Goal: Obtain resource: Obtain resource

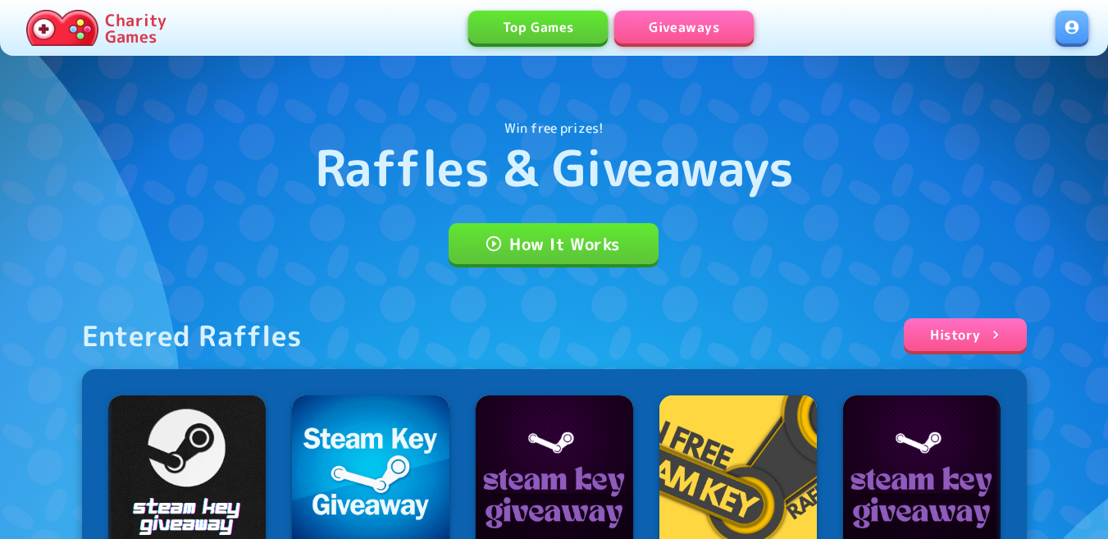
click at [1073, 34] on link at bounding box center [1072, 27] width 33 height 33
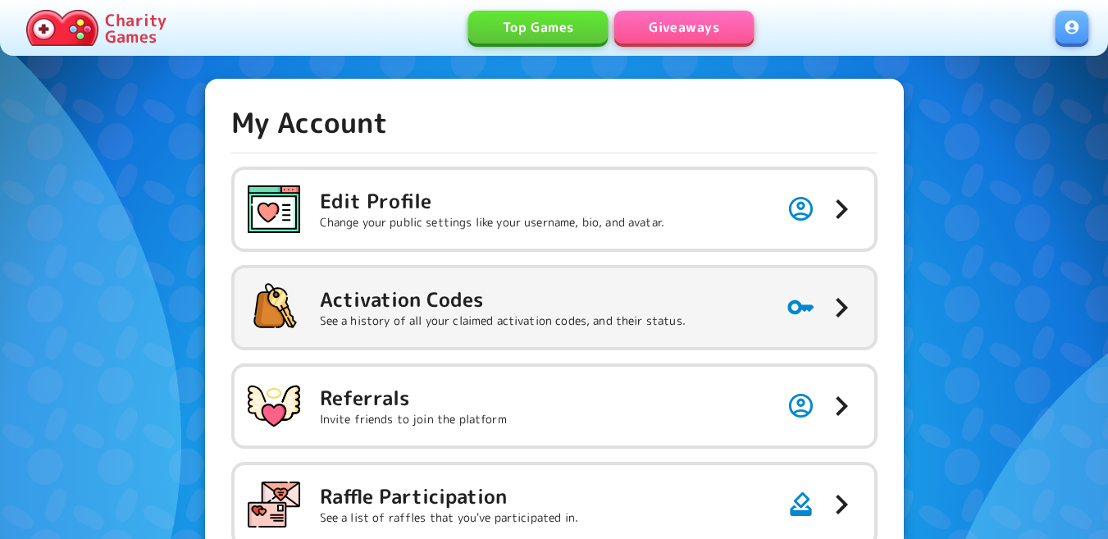
click at [365, 297] on h5 "Activation Codes" at bounding box center [503, 299] width 366 height 26
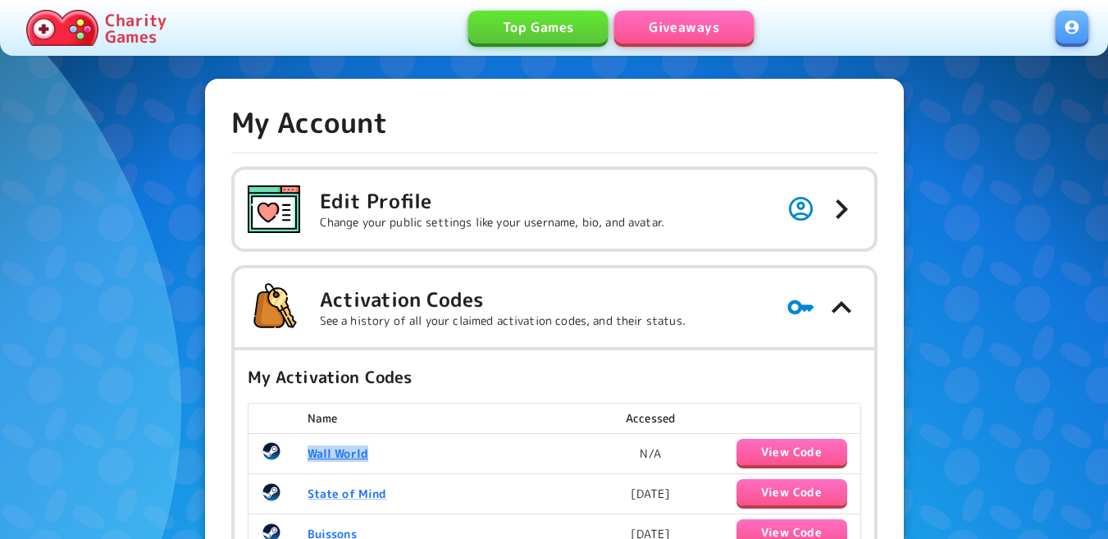
drag, startPoint x: 390, startPoint y: 454, endPoint x: 308, endPoint y: 459, distance: 83.0
click at [308, 459] on td "Wall World" at bounding box center [442, 453] width 295 height 40
copy b "Wall World"
click at [752, 451] on button "View Code" at bounding box center [792, 452] width 111 height 26
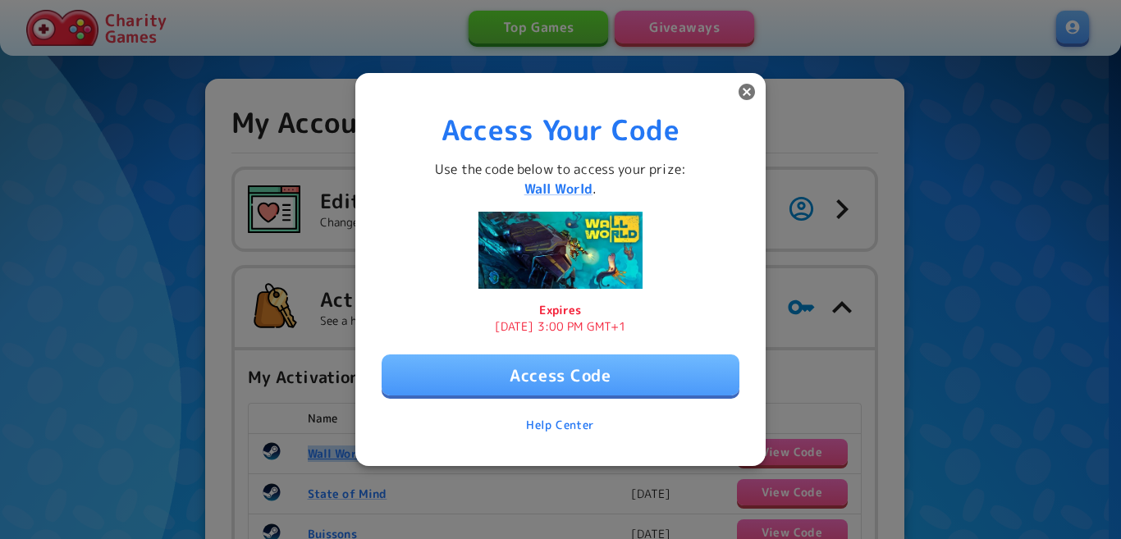
click at [610, 380] on button "Access Code" at bounding box center [560, 374] width 358 height 41
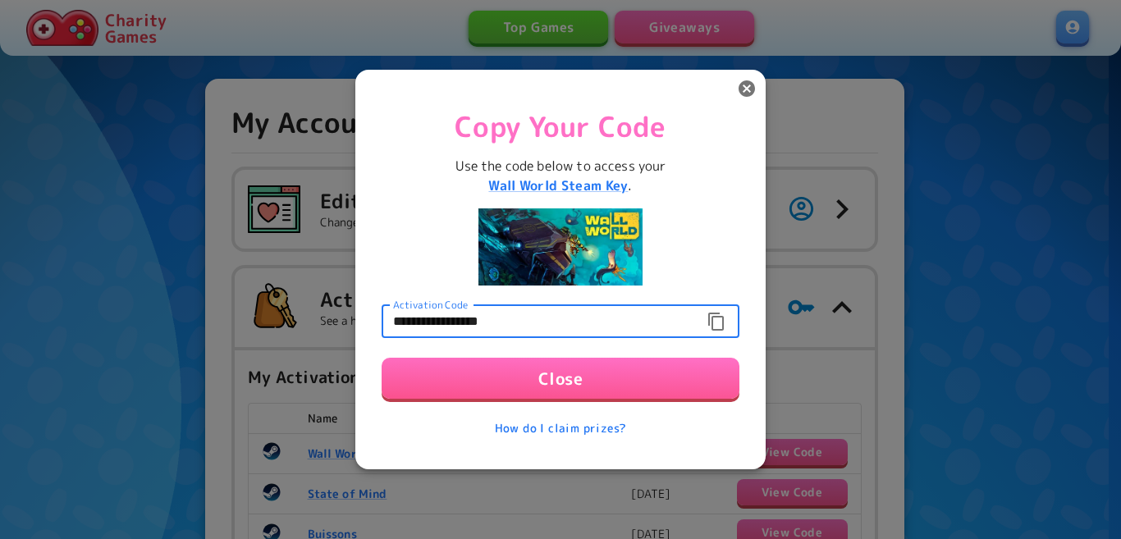
drag, startPoint x: 545, startPoint y: 320, endPoint x: 276, endPoint y: 309, distance: 268.5
click at [276, 309] on div "**********" at bounding box center [560, 269] width 1121 height 539
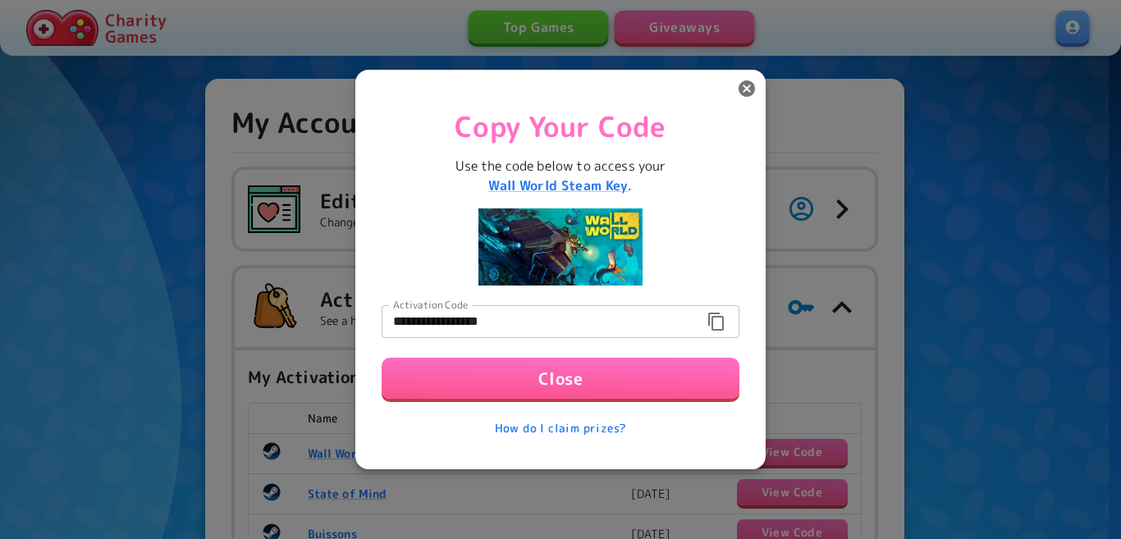
click at [660, 374] on button "Close" at bounding box center [560, 378] width 358 height 41
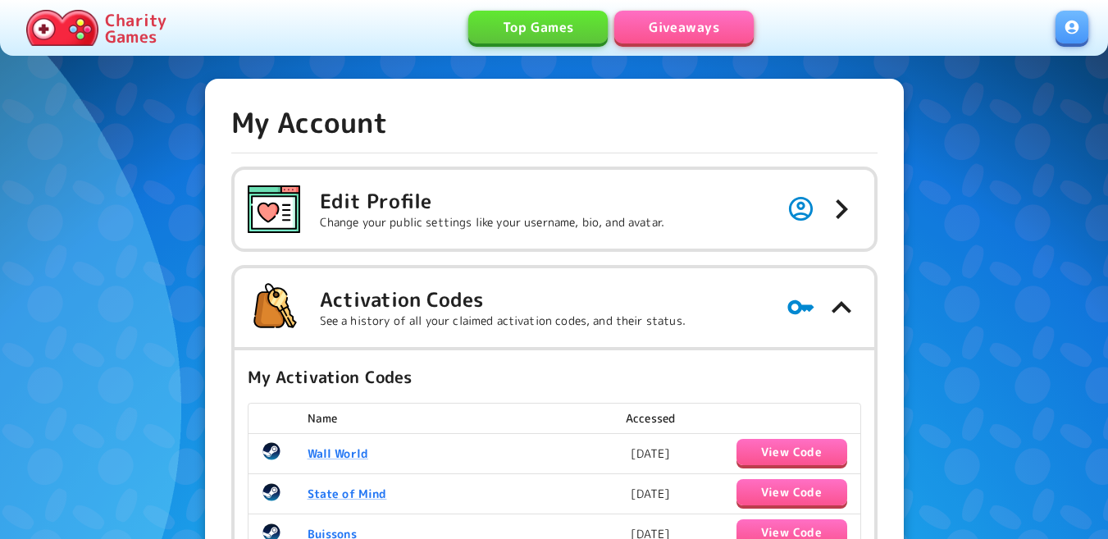
click at [652, 30] on link "Giveaways" at bounding box center [683, 27] width 139 height 33
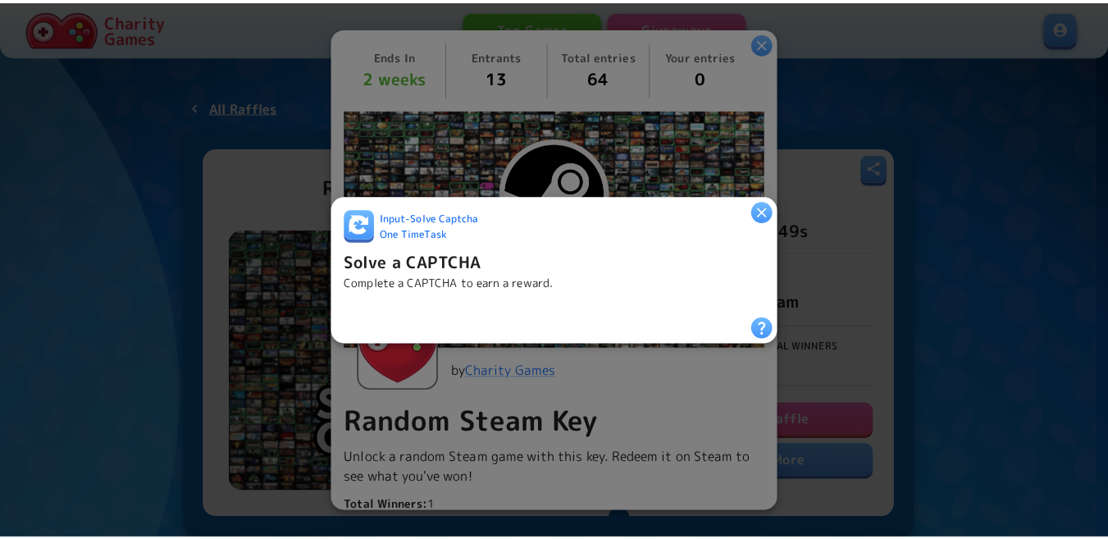
scroll to position [328, 0]
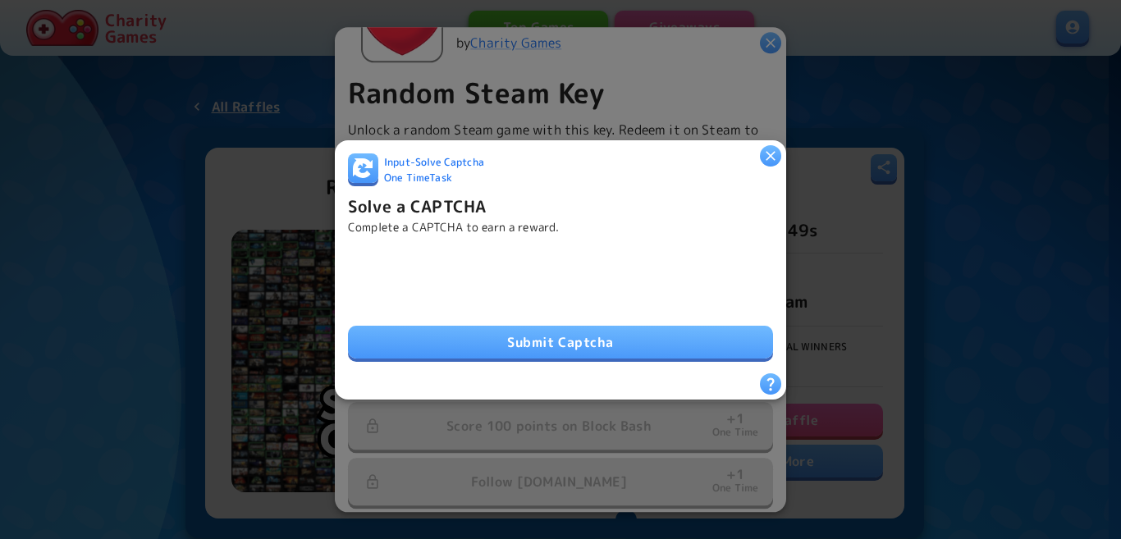
click at [523, 333] on button "Submit Captcha" at bounding box center [560, 342] width 425 height 33
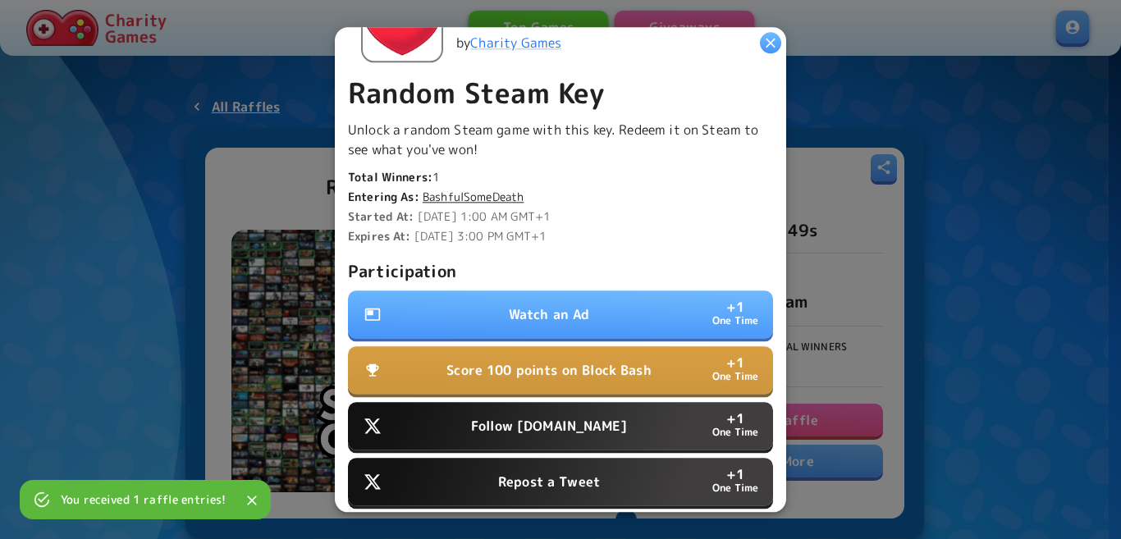
click at [537, 308] on p "Watch an Ad" at bounding box center [549, 314] width 81 height 20
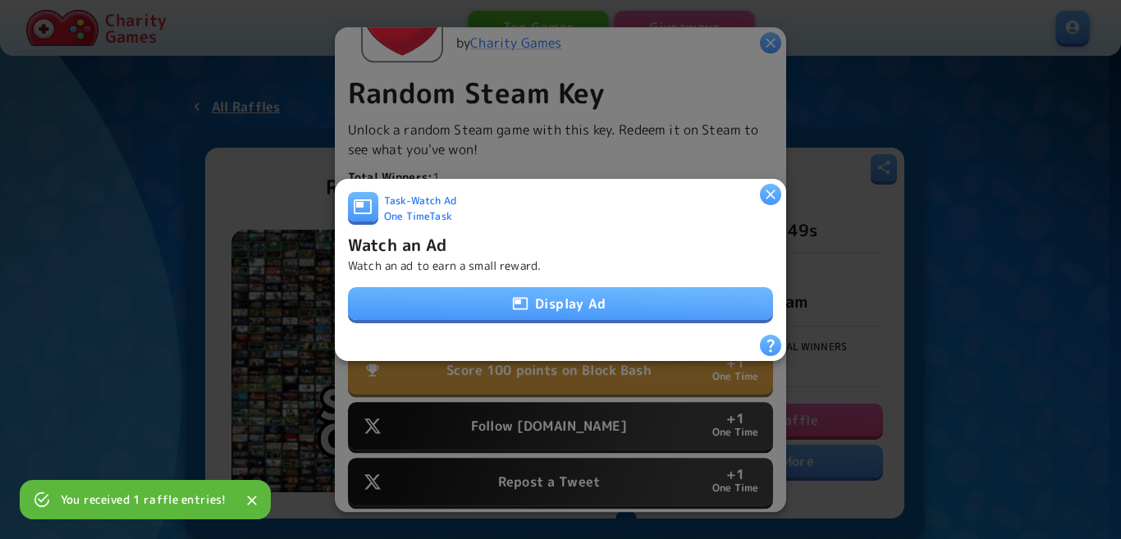
click at [540, 300] on button "Display Ad" at bounding box center [560, 303] width 425 height 33
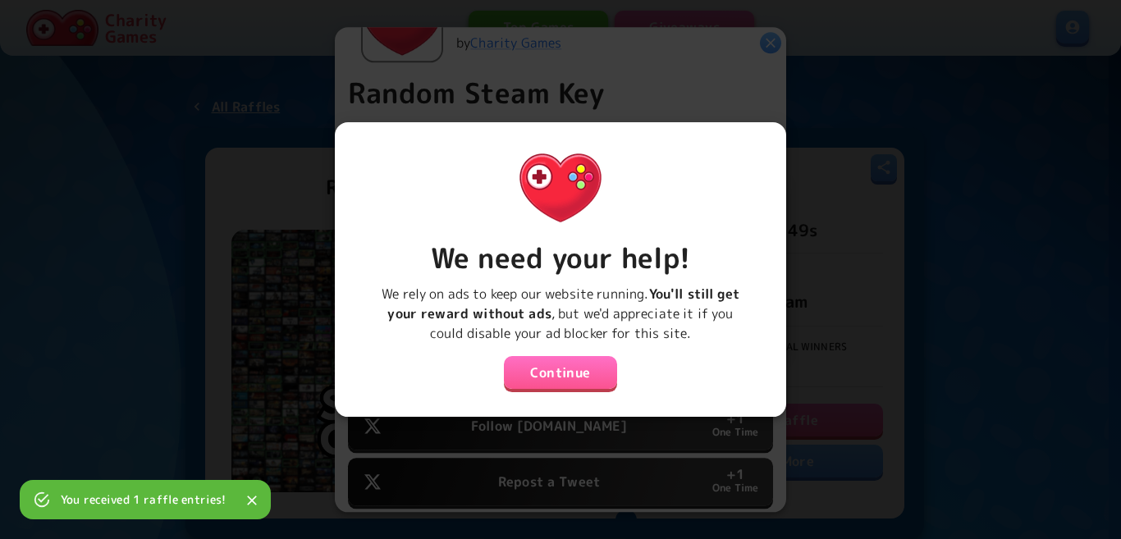
click at [547, 379] on button "Continue" at bounding box center [560, 372] width 113 height 33
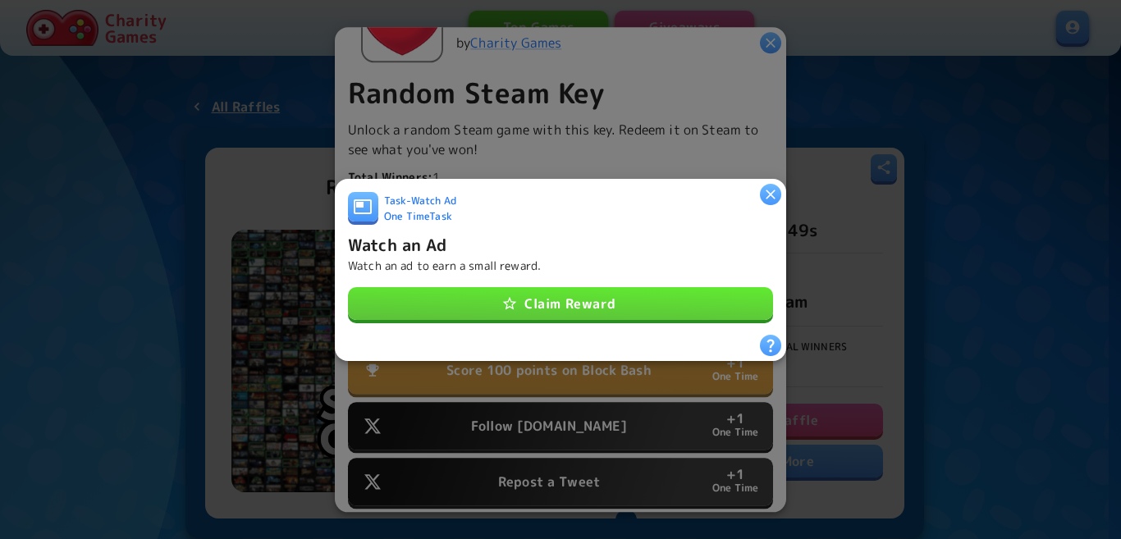
click at [619, 273] on div "Task - Watch Ad One Time Task Watch an Ad Watch an ad to earn a small reward. C…" at bounding box center [560, 262] width 425 height 143
click at [614, 295] on button "Claim Reward" at bounding box center [560, 303] width 425 height 33
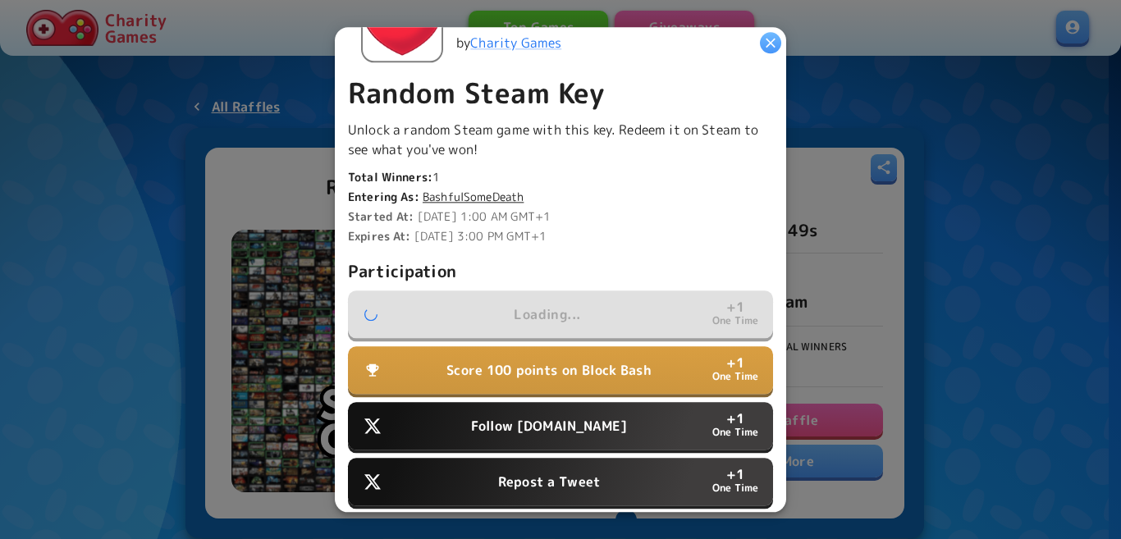
click at [592, 416] on p "Follow Water.org" at bounding box center [549, 426] width 156 height 20
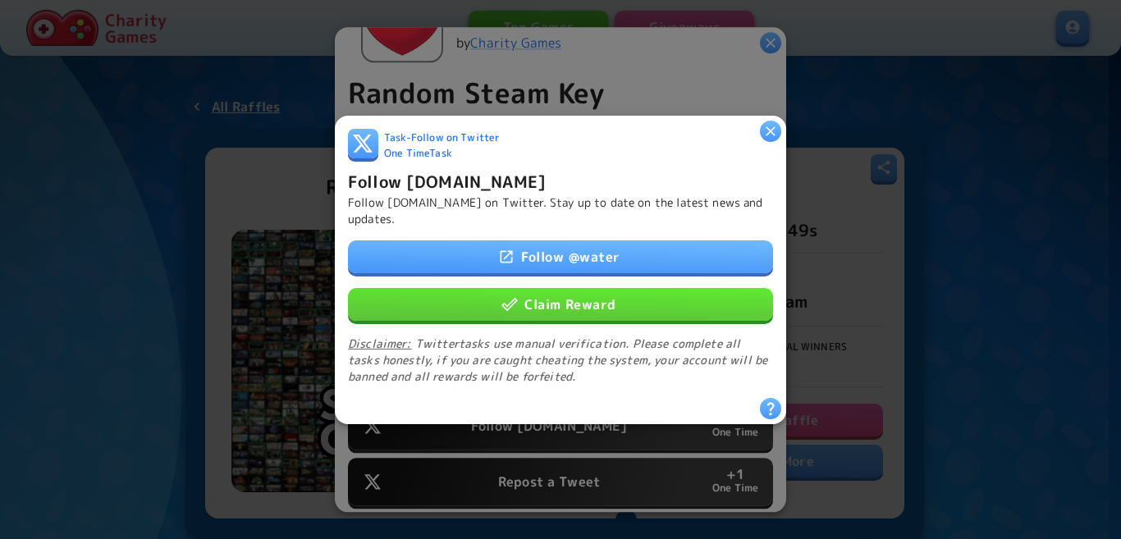
click at [629, 302] on button "Claim Reward" at bounding box center [560, 303] width 425 height 33
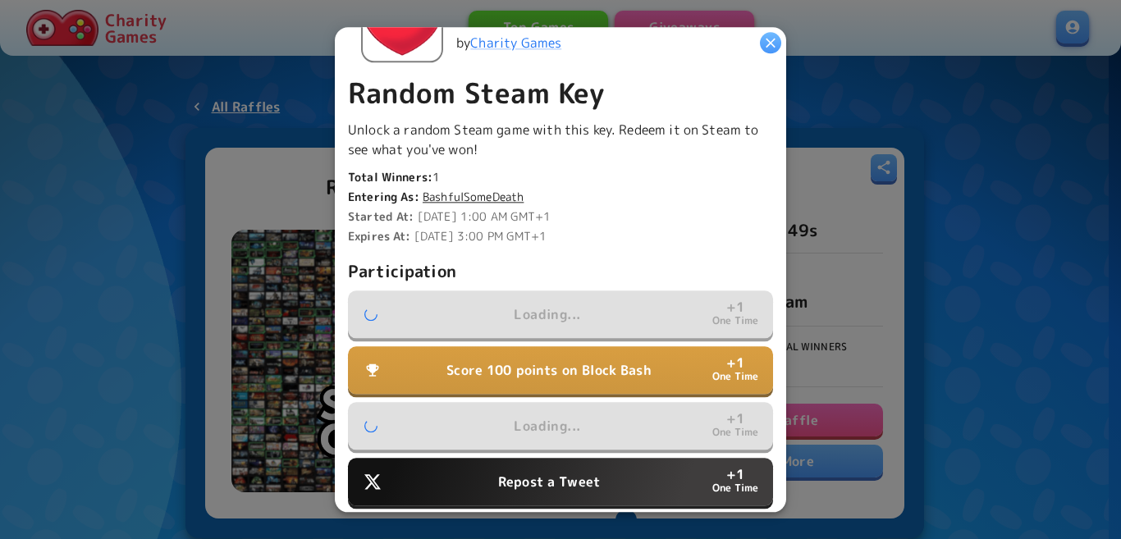
click at [591, 472] on p "Repost a Tweet" at bounding box center [549, 482] width 102 height 20
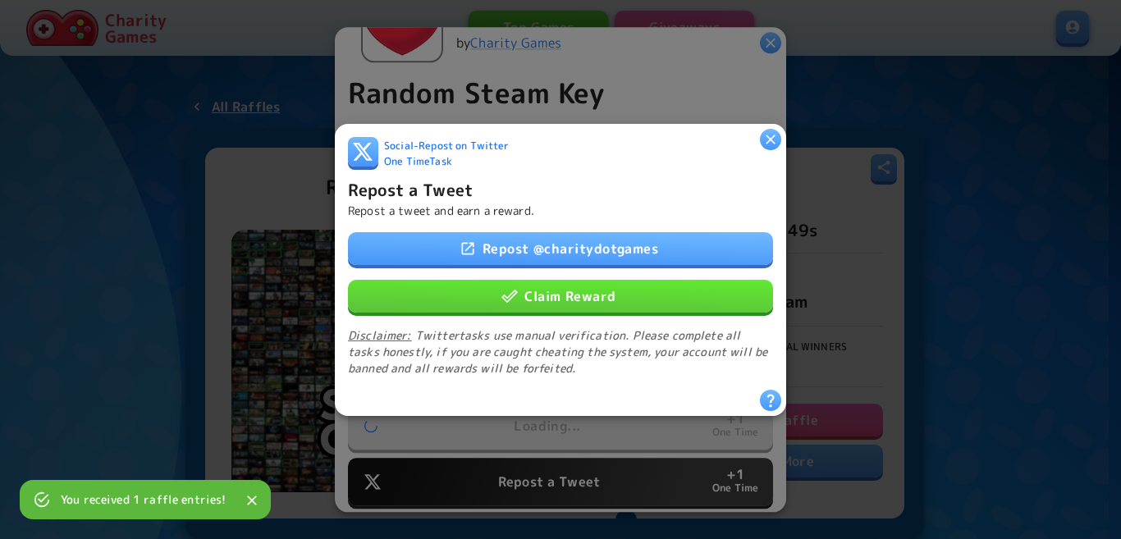
click at [599, 295] on button "Claim Reward" at bounding box center [560, 295] width 425 height 33
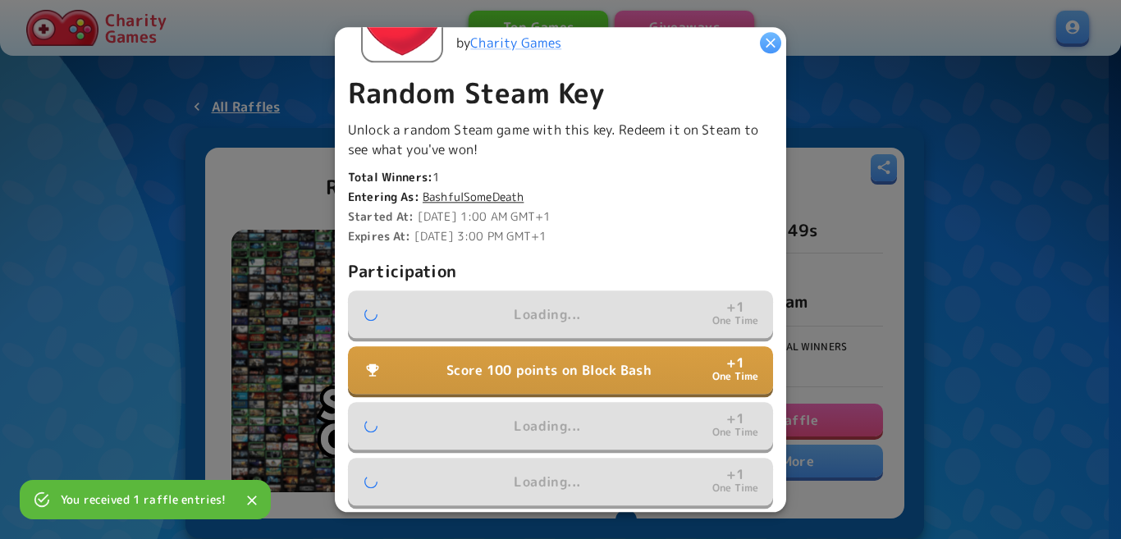
click at [554, 360] on p "Score 100 points on Block Bash" at bounding box center [548, 370] width 205 height 20
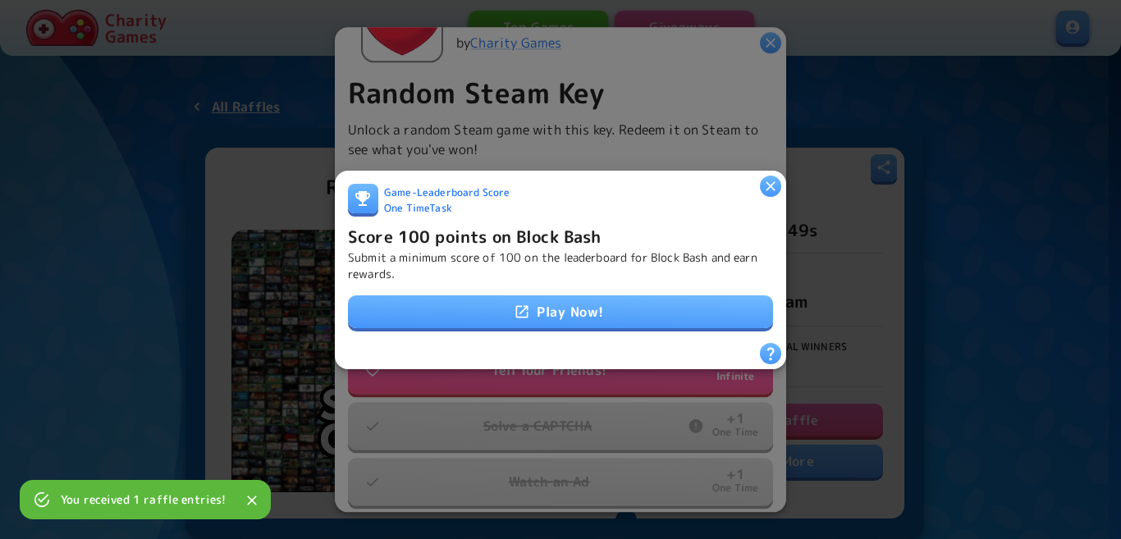
click at [562, 299] on link "Play Now!" at bounding box center [560, 311] width 425 height 33
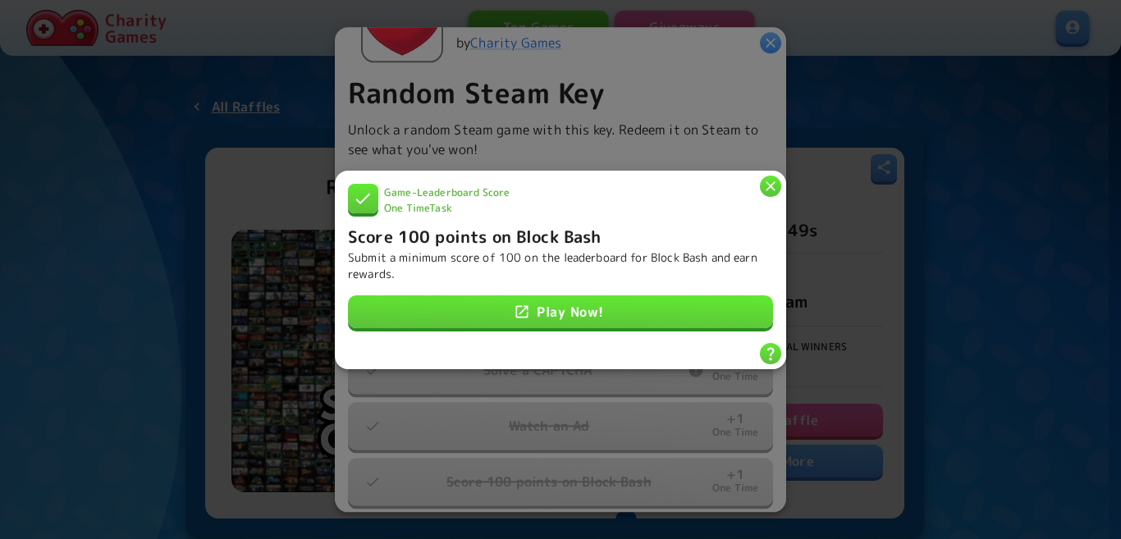
click at [519, 253] on p "Submit a minimum score of 100 on the leaderboard for Block Bash and earn reward…" at bounding box center [560, 265] width 425 height 33
click at [772, 183] on icon "button" at bounding box center [770, 185] width 16 height 16
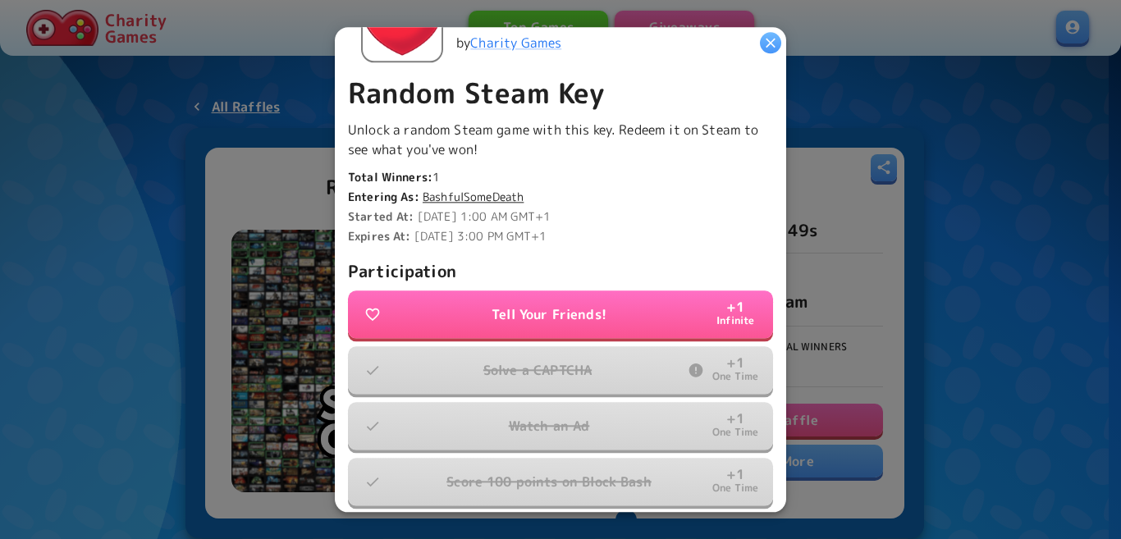
click at [764, 36] on icon "button" at bounding box center [770, 42] width 16 height 16
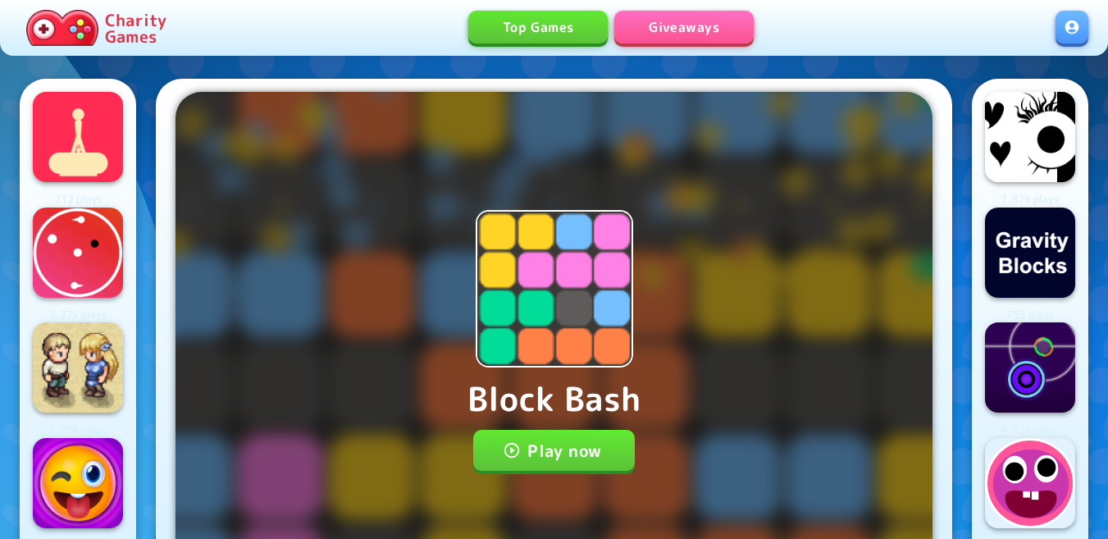
click at [471, 459] on div "Block Bash Play now Progress will be saved on your account" at bounding box center [554, 341] width 757 height 498
click at [530, 454] on button "Play now" at bounding box center [554, 450] width 162 height 41
